Goal: Task Accomplishment & Management: Use online tool/utility

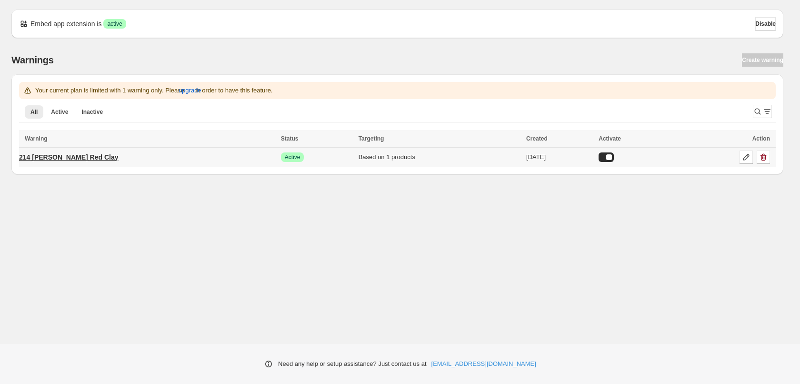
click at [56, 159] on p "214 [PERSON_NAME] Red Clay" at bounding box center [69, 157] width 100 height 10
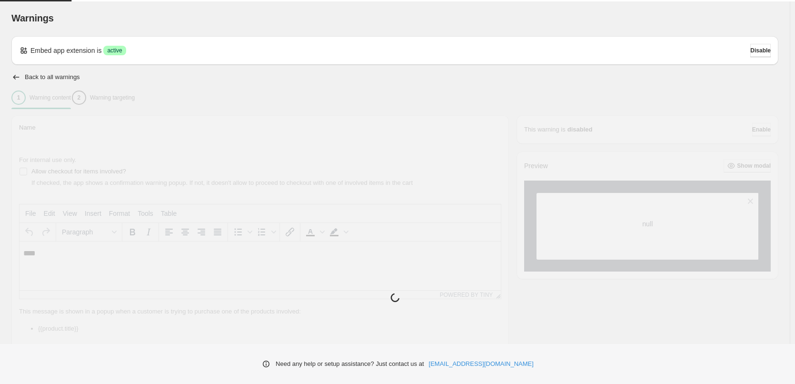
type input "**********"
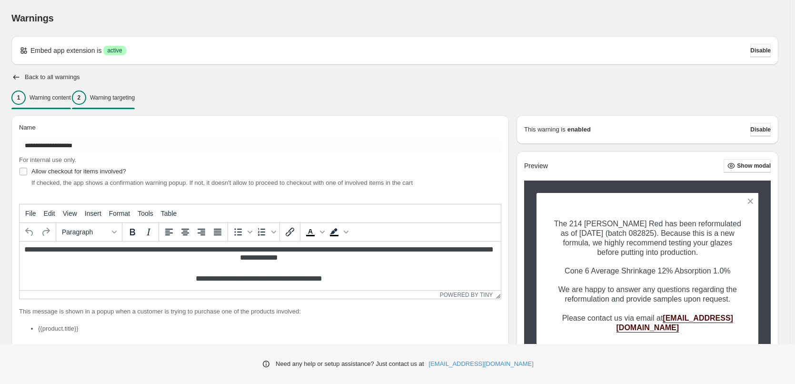
click at [114, 103] on div "2 Warning targeting" at bounding box center [103, 97] width 63 height 14
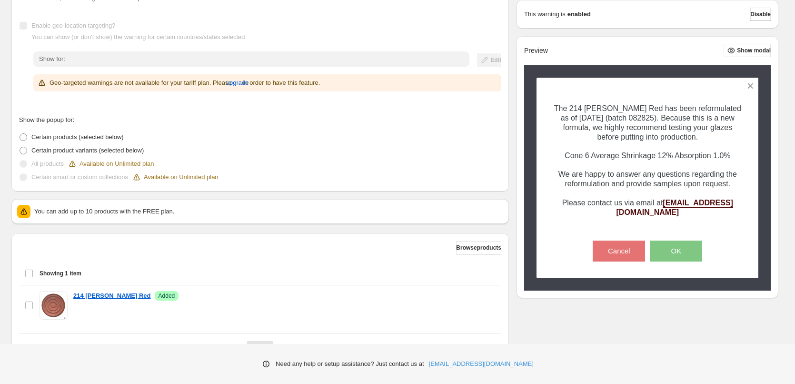
scroll to position [190, 0]
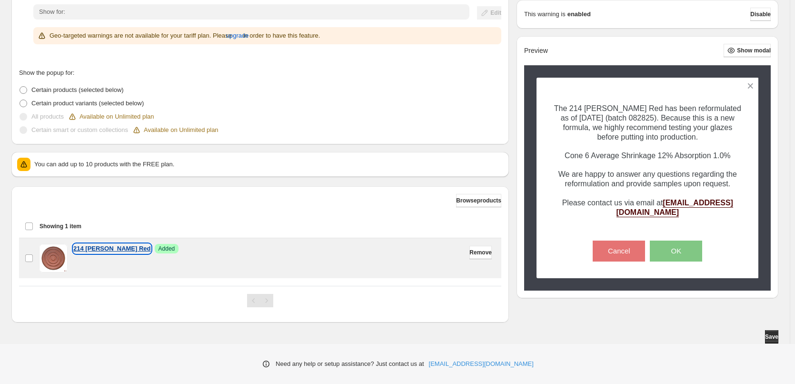
click at [106, 247] on p "214 [PERSON_NAME] Red" at bounding box center [112, 249] width 78 height 10
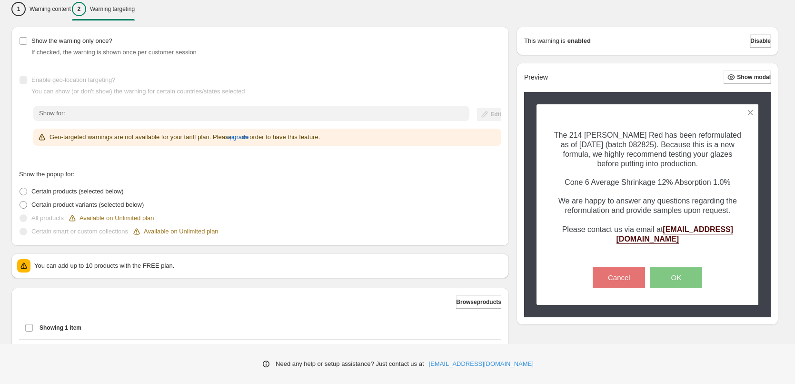
scroll to position [0, 0]
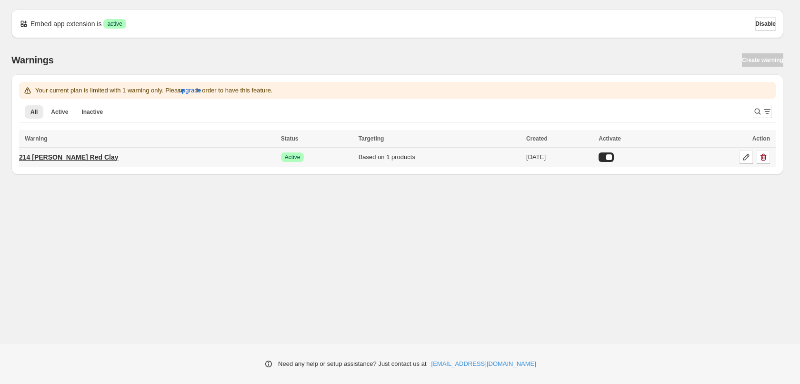
click at [35, 155] on p "214 [PERSON_NAME] Red Clay" at bounding box center [69, 157] width 100 height 10
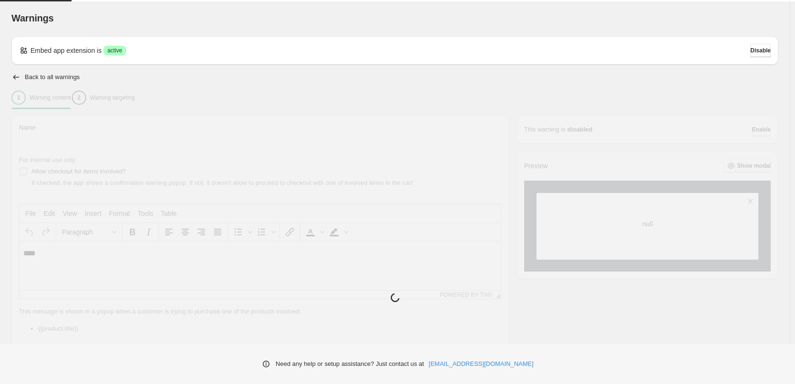
type input "**********"
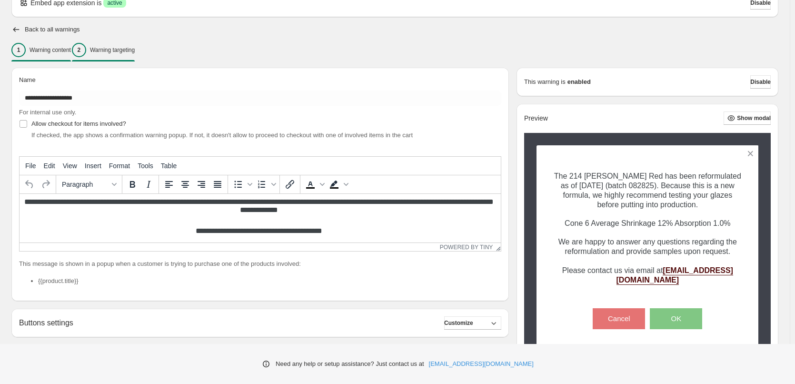
click at [115, 53] on p "Warning targeting" at bounding box center [112, 50] width 45 height 8
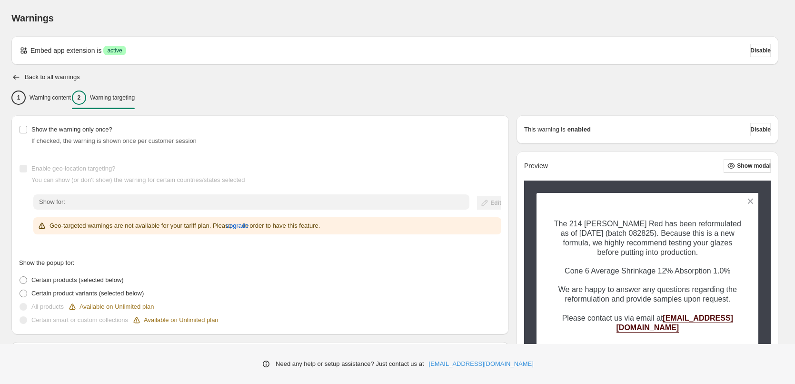
click at [25, 74] on h2 "Back to all warnings" at bounding box center [52, 77] width 55 height 8
click at [25, 103] on div "1" at bounding box center [18, 97] width 14 height 14
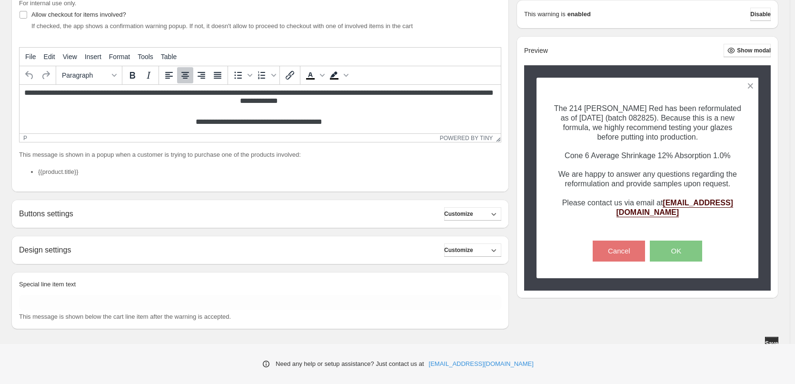
scroll to position [163, 0]
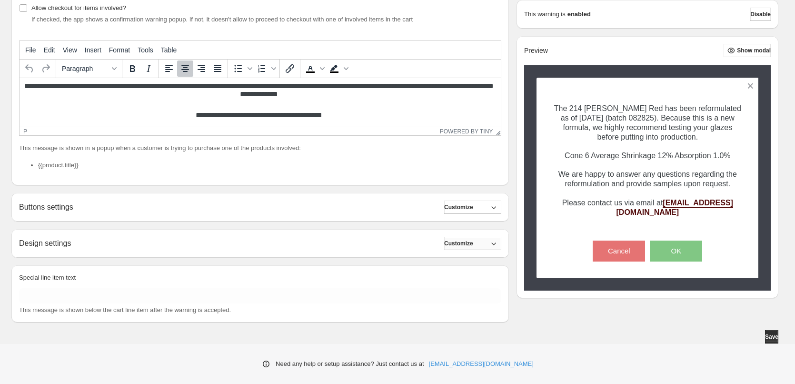
click at [480, 249] on button "Customize" at bounding box center [472, 243] width 57 height 13
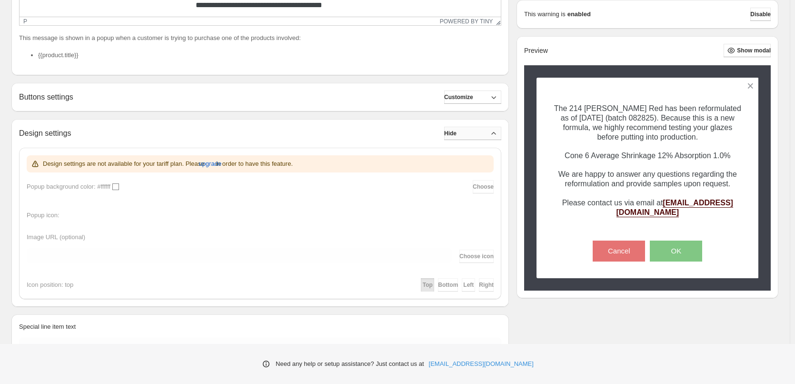
scroll to position [227, 0]
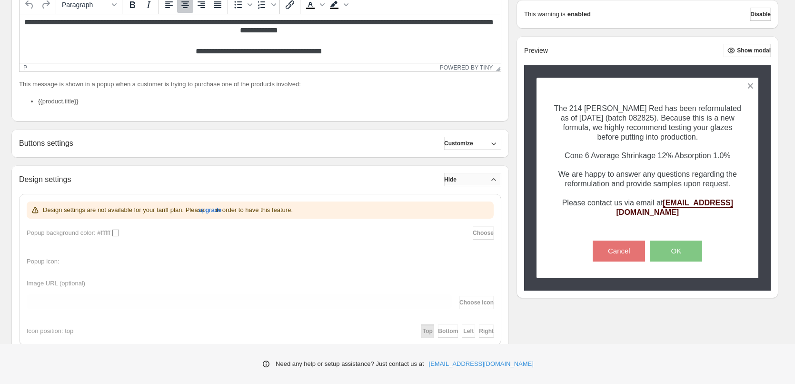
click at [481, 185] on button "Hide" at bounding box center [472, 179] width 57 height 13
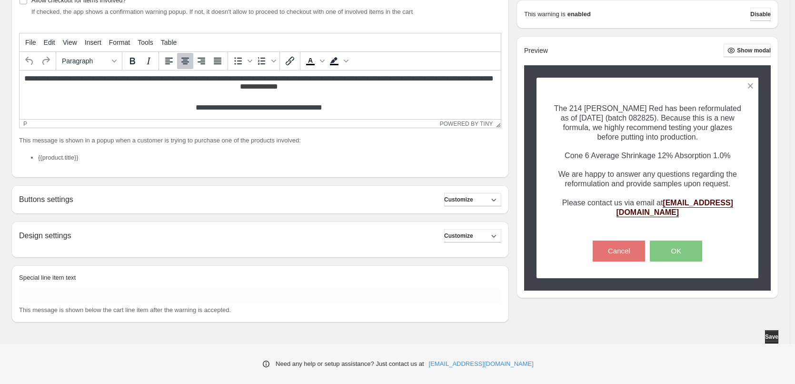
scroll to position [163, 0]
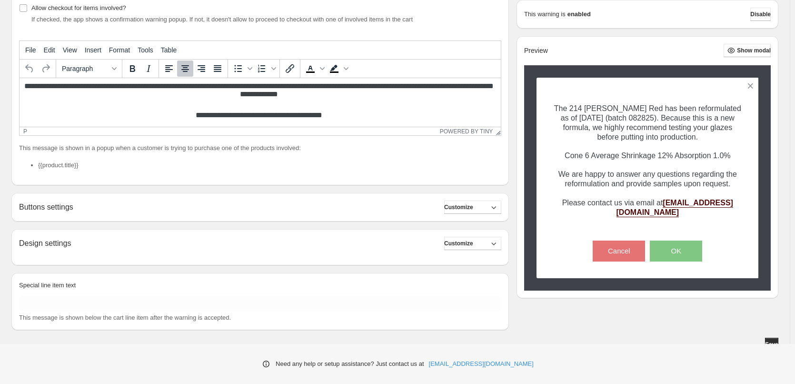
click at [492, 144] on div "This message is shown in a popup when a customer is trying to purchase one of t…" at bounding box center [260, 160] width 482 height 34
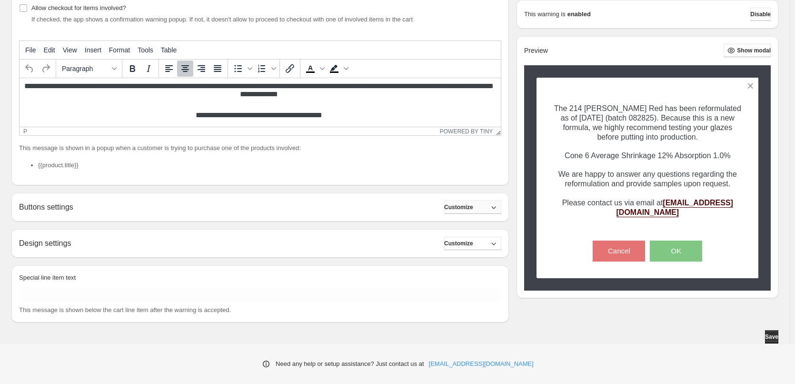
click at [485, 211] on button "Customize" at bounding box center [472, 206] width 57 height 13
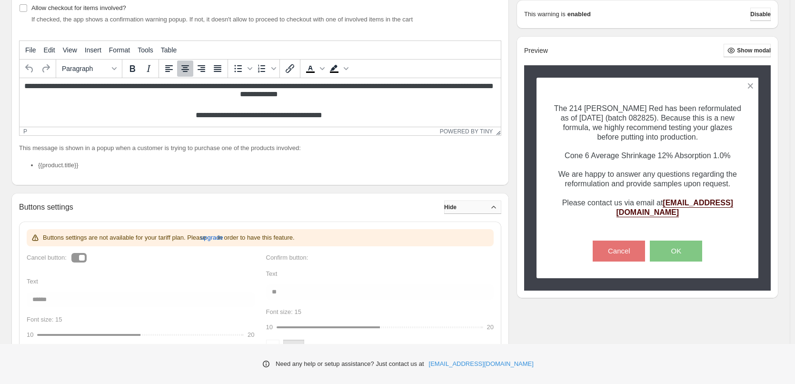
click at [485, 211] on button "Hide" at bounding box center [472, 206] width 57 height 13
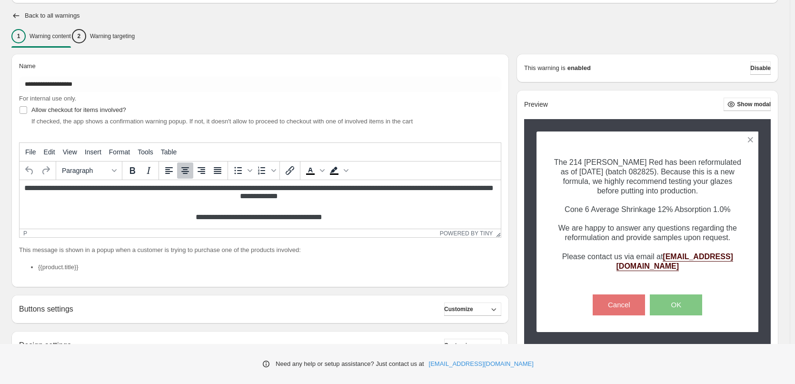
scroll to position [0, 0]
